Goal: Find specific page/section: Find specific page/section

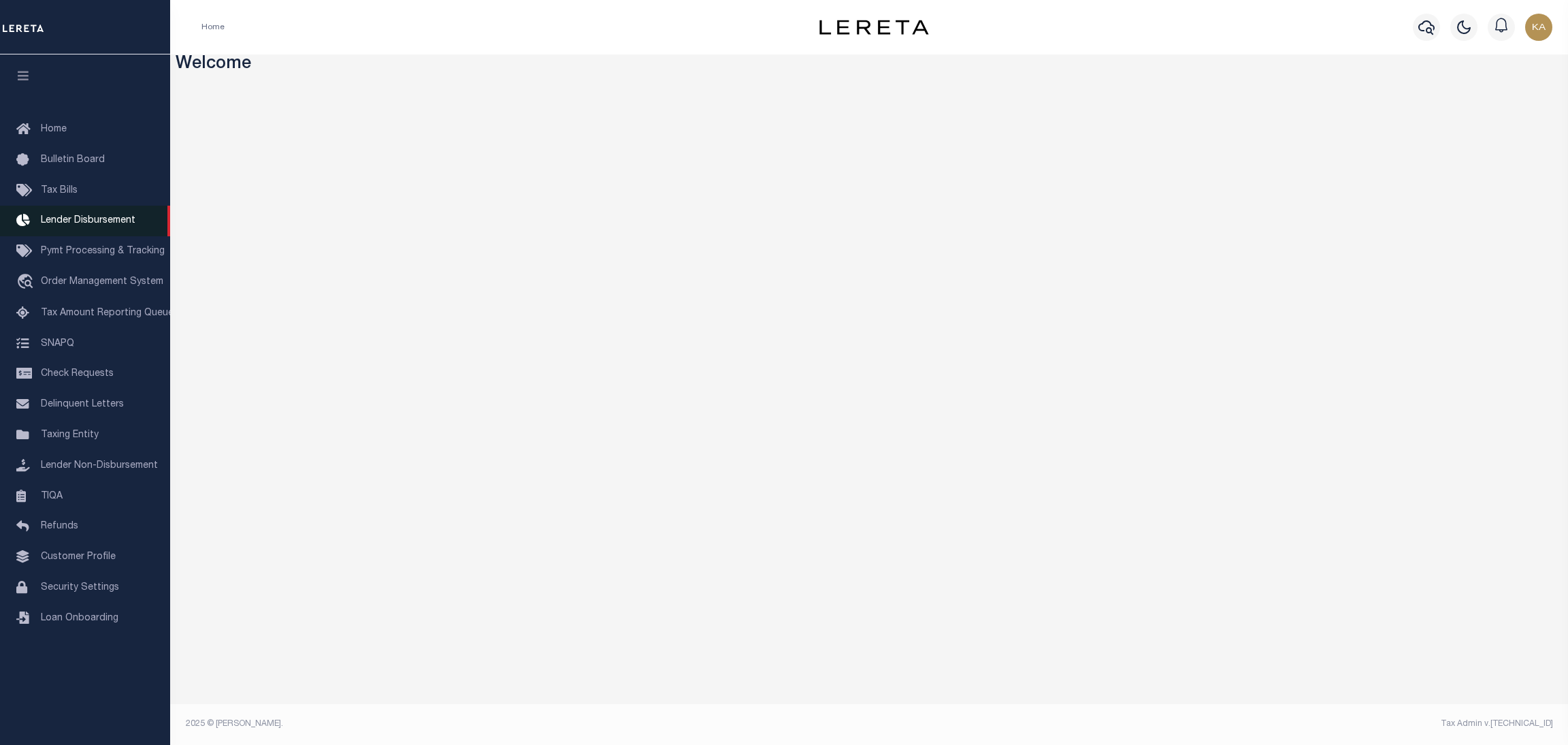
click at [79, 225] on span "Lender Disbursement" at bounding box center [88, 221] width 95 height 10
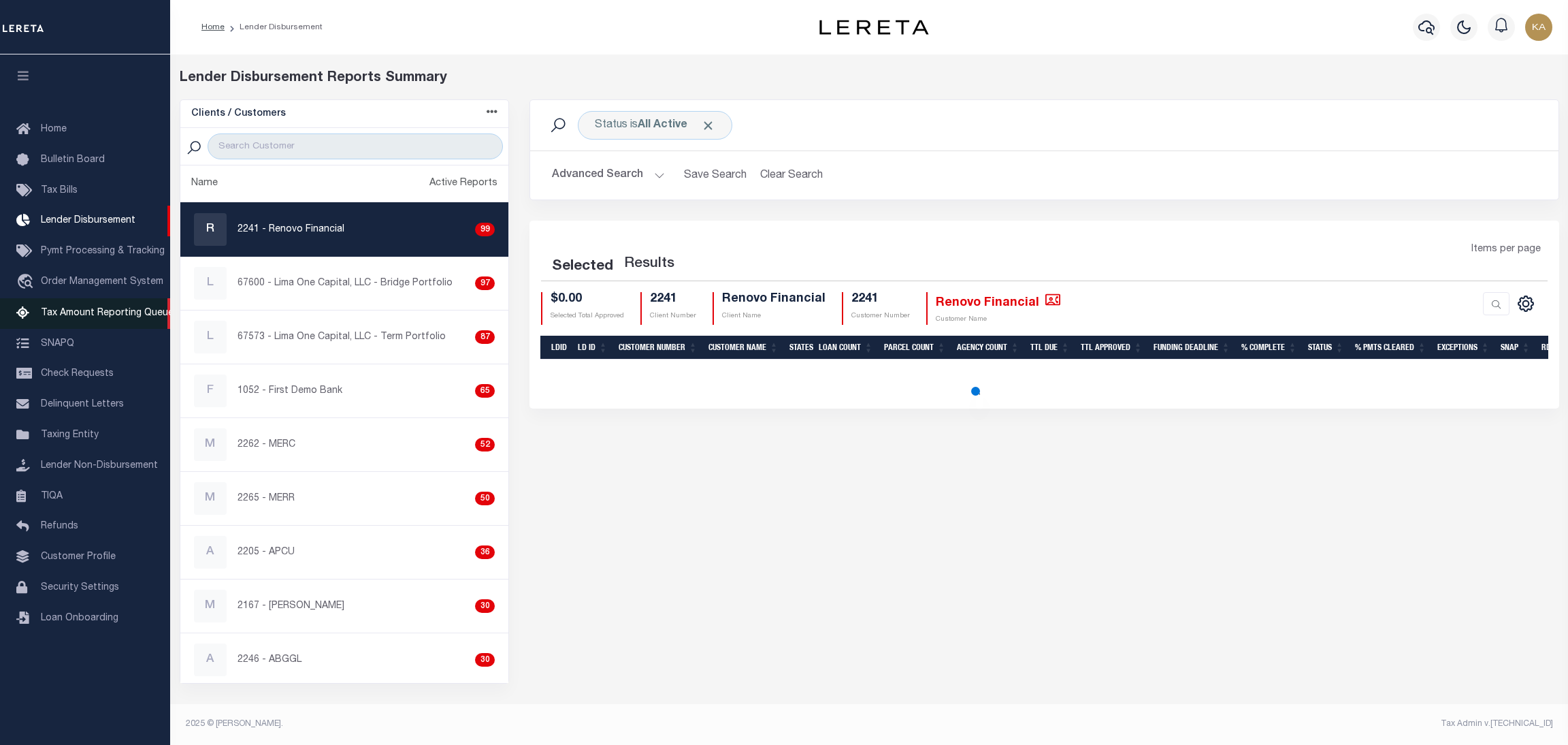
click at [86, 318] on span "Tax Amount Reporting Queue" at bounding box center [107, 314] width 132 height 10
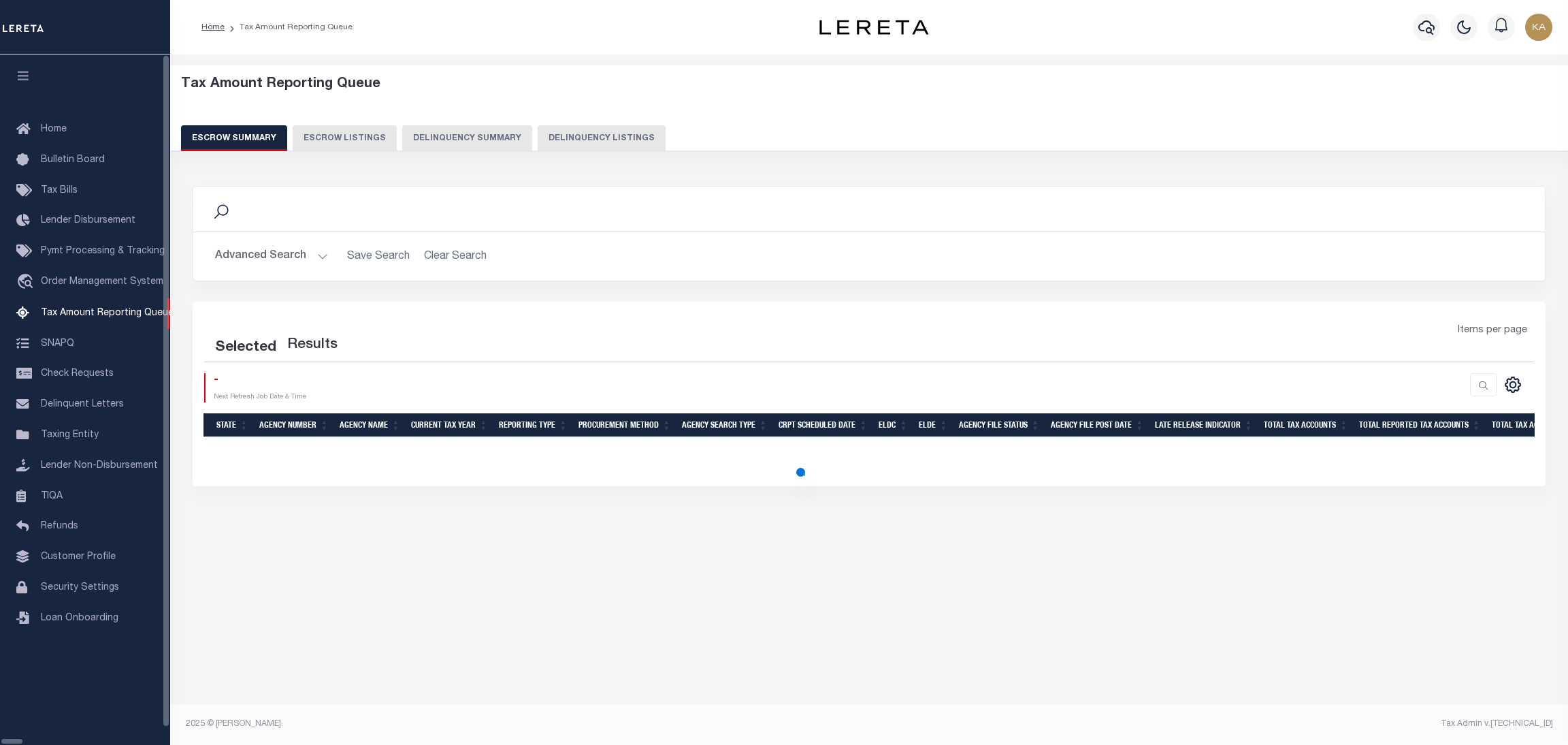
select select "100"
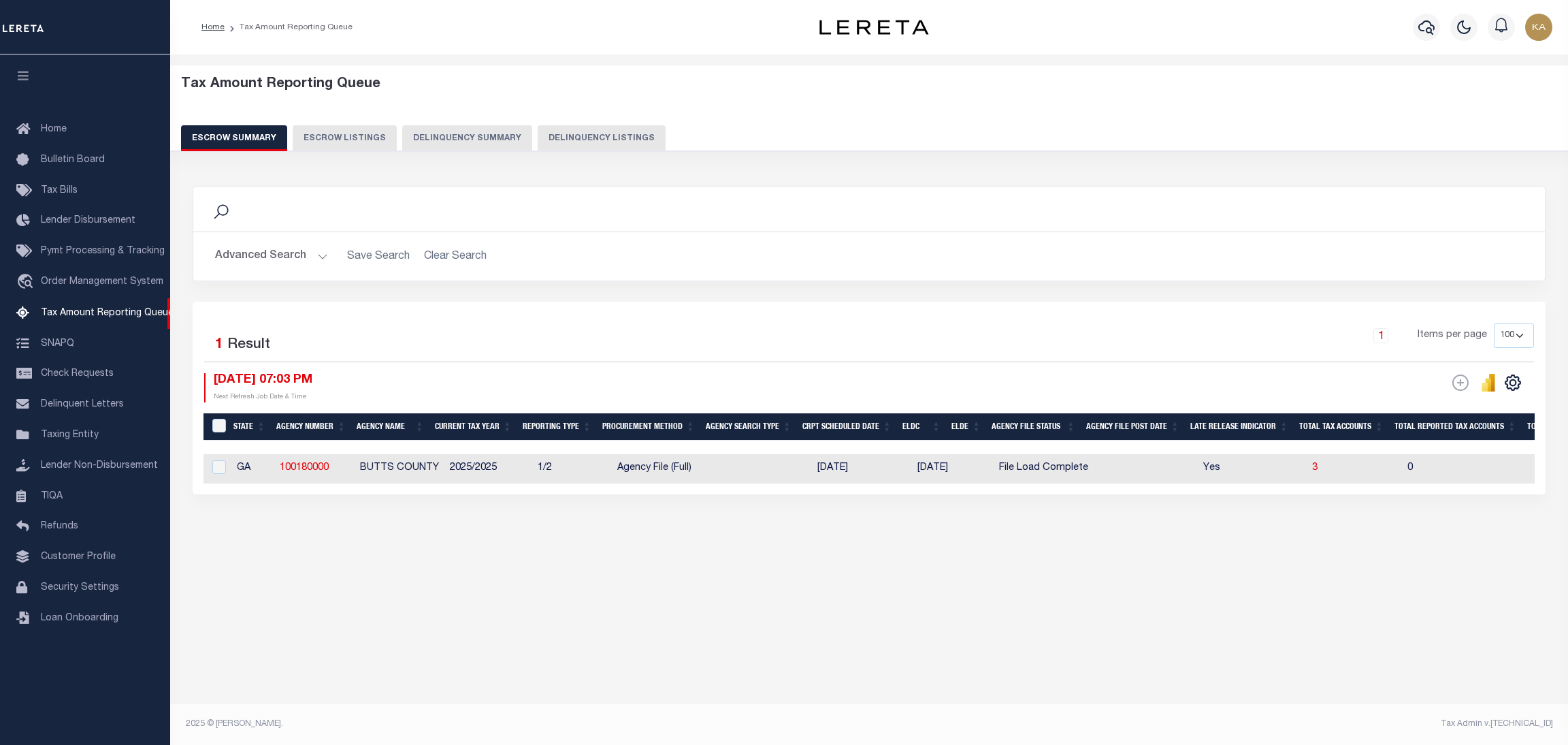
click at [623, 190] on div "Search" at bounding box center [869, 209] width 1351 height 45
click at [736, 377] on div "[DATE] 07:03 PM Next Refresh Job Date & Time" at bounding box center [536, 387] width 665 height 29
